Goal: Task Accomplishment & Management: Use online tool/utility

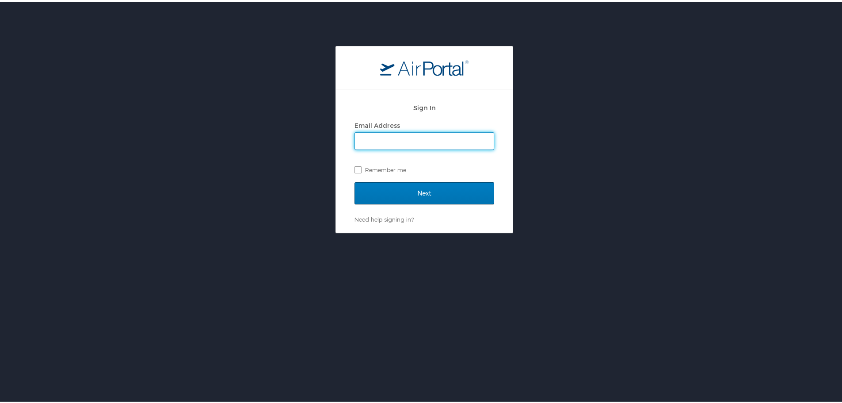
click at [381, 135] on input "Email Address" at bounding box center [424, 139] width 139 height 17
type input "eyanes@lsuhsc.edu"
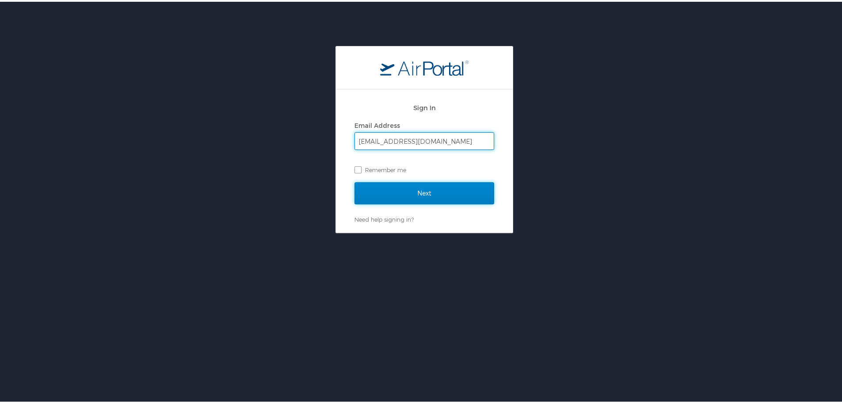
click at [403, 181] on input "Next" at bounding box center [424, 191] width 140 height 22
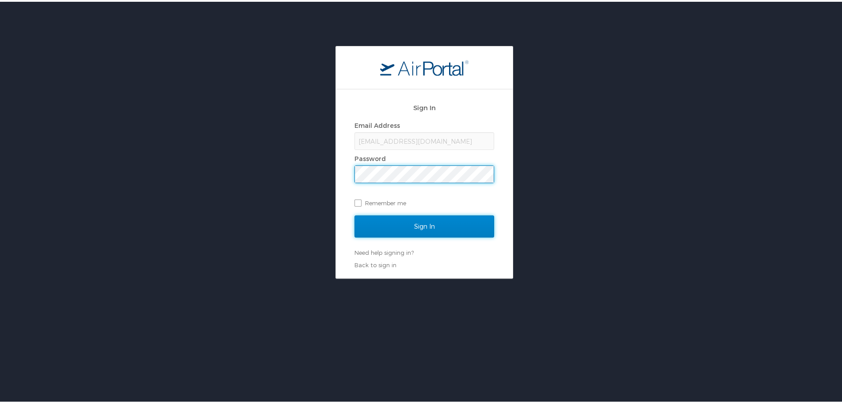
click at [399, 228] on input "Sign In" at bounding box center [424, 224] width 140 height 22
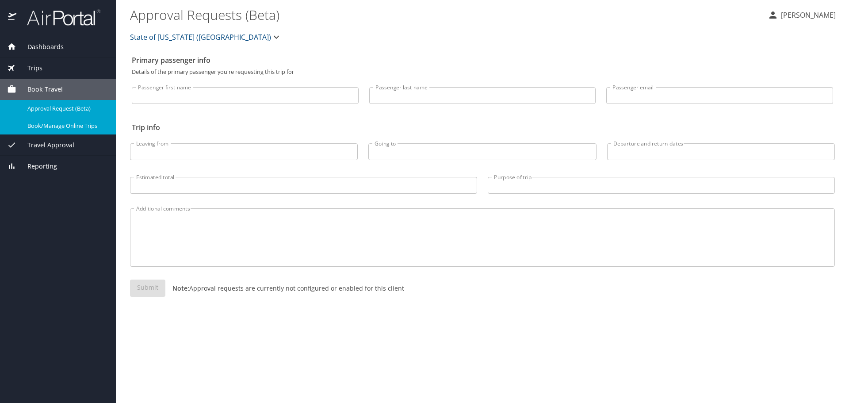
click at [73, 118] on link "Book/Manage Online Trips" at bounding box center [58, 125] width 116 height 17
